Goal: Complete application form

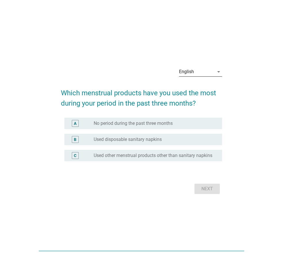
click at [201, 71] on div "English" at bounding box center [196, 71] width 35 height 9
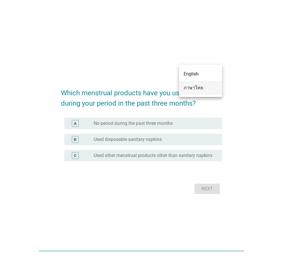
click at [201, 90] on div "ภาษาไทย" at bounding box center [200, 87] width 34 height 7
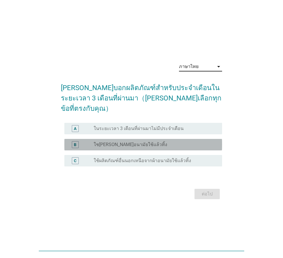
click at [160, 142] on div "radio_button_unchecked ใช[PERSON_NAME]อนามัยใช้แล้วทิ้ง" at bounding box center [153, 145] width 119 height 6
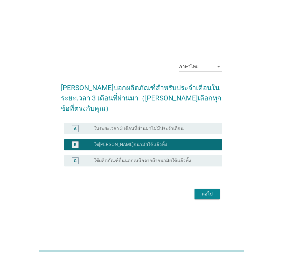
click at [206, 191] on div "ต่อไป" at bounding box center [207, 194] width 16 height 7
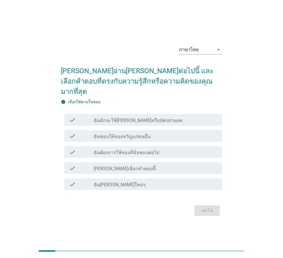
click at [150, 118] on label "ฉันมักจะใช้[PERSON_NAME]หรือบัตรส่วนลด" at bounding box center [138, 121] width 89 height 6
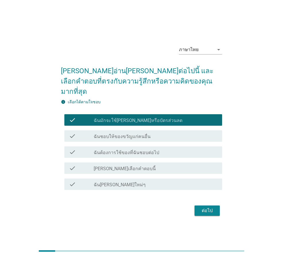
click at [151, 133] on div "check_box_outline_blank ฉันชอบให้ของขวัญแก่คนอื่น" at bounding box center [156, 136] width 124 height 7
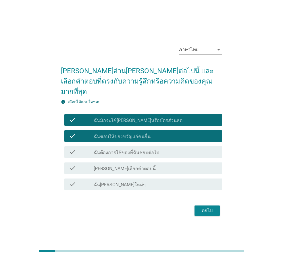
click at [156, 149] on div "check_box_outline_blank ฉันต้องการใช้ของที่ฉันชอบต่อไป" at bounding box center [156, 152] width 124 height 7
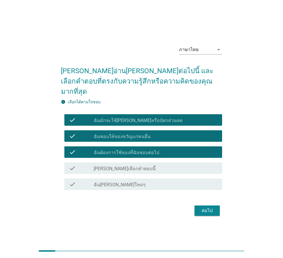
click at [179, 182] on div "check check_box_outline_blank ฉัน[PERSON_NAME]ใหม่ๆ" at bounding box center [143, 183] width 158 height 11
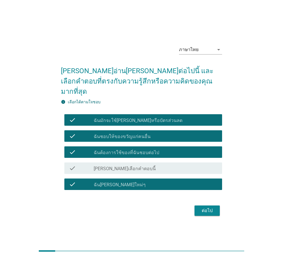
click at [211, 208] on div "ต่อไป" at bounding box center [207, 210] width 16 height 7
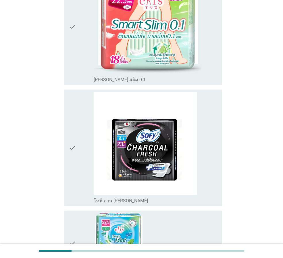
scroll to position [513, 0]
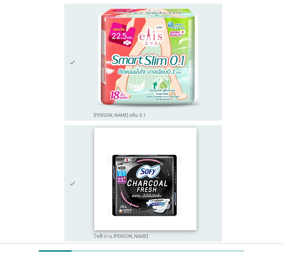
click at [104, 162] on img at bounding box center [145, 179] width 102 height 102
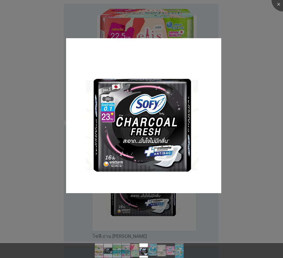
click at [234, 155] on div at bounding box center [141, 129] width 283 height 258
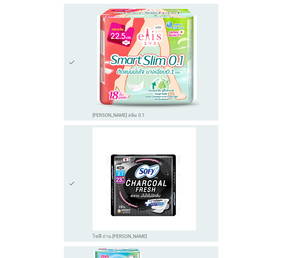
click at [66, 173] on body "English ภาษาไทย ภาษาไทย arrow_drop_down มีผลิตภัณฑ์ที่คุณใช้หรือไม่ (ในช่วงภายใ…" at bounding box center [141, 83] width 283 height 1193
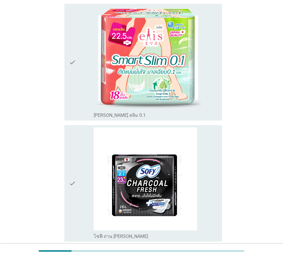
click at [74, 167] on icon "check" at bounding box center [72, 183] width 7 height 112
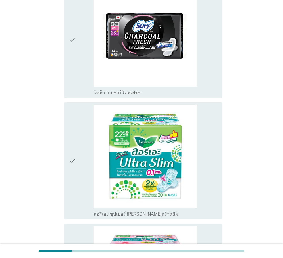
scroll to position [111, 0]
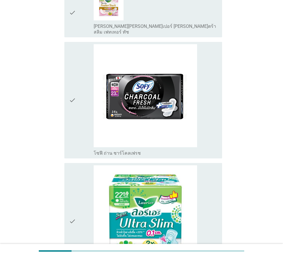
click at [76, 141] on div "check" at bounding box center [81, 100] width 25 height 112
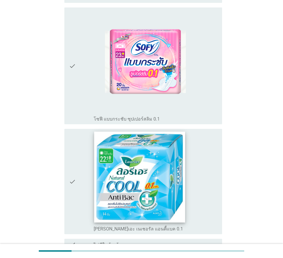
scroll to position [943, 0]
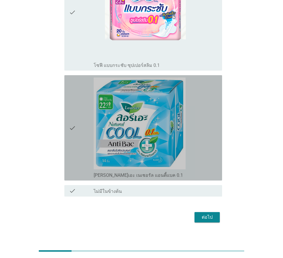
click at [82, 149] on div "check" at bounding box center [81, 127] width 25 height 101
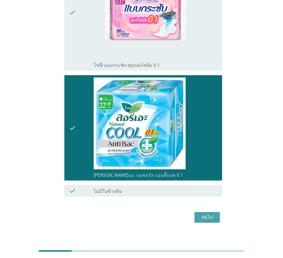
click at [203, 214] on div "ต่อไป" at bounding box center [207, 217] width 16 height 7
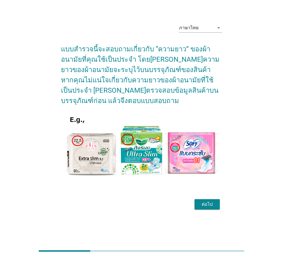
scroll to position [0, 0]
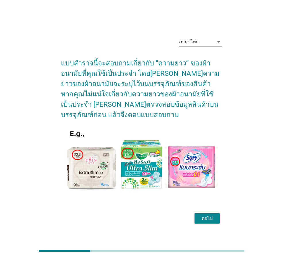
click at [217, 219] on button "ต่อไป" at bounding box center [206, 218] width 25 height 10
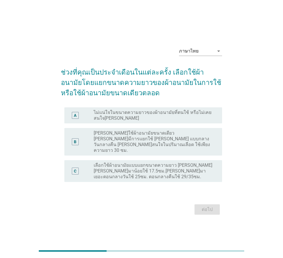
click at [194, 140] on label "[PERSON_NAME]ใช้ผ้าอนามัยขนาดเดียว [PERSON_NAME]มีการแยกใช้ [PERSON_NAME] แบบกล…" at bounding box center [153, 141] width 119 height 23
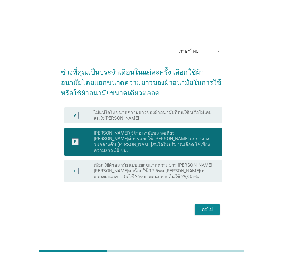
click at [212, 207] on button "ต่อไป" at bounding box center [206, 209] width 25 height 10
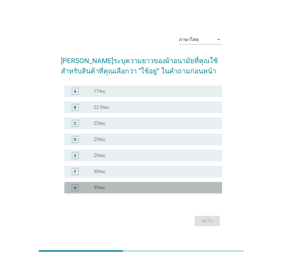
click at [116, 188] on div "radio_button_unchecked 35ซม." at bounding box center [153, 188] width 119 height 6
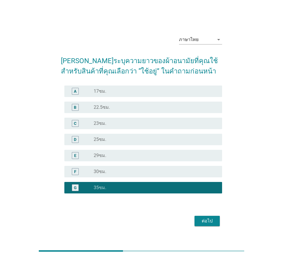
click at [199, 223] on div "ต่อไป" at bounding box center [207, 220] width 16 height 7
